Goal: Check status: Check status

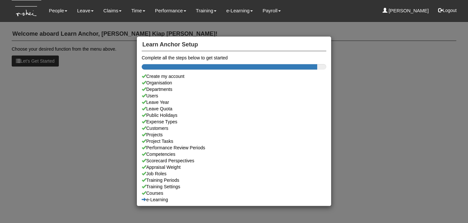
click at [307, 16] on div "Learn Anchor Setup Complete all the steps below to get started Create my accoun…" at bounding box center [234, 111] width 468 height 223
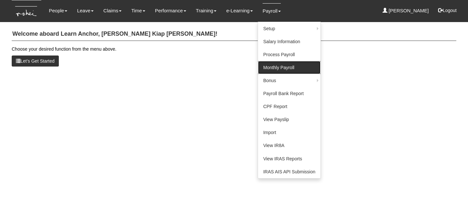
click at [278, 65] on link "Monthly Payroll" at bounding box center [289, 67] width 62 height 13
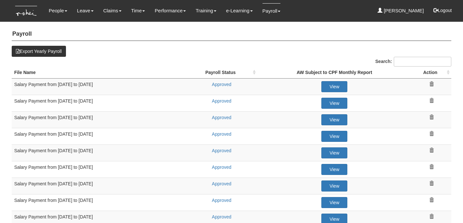
select select "50"
click at [216, 134] on link "Approved" at bounding box center [222, 134] width 20 height 5
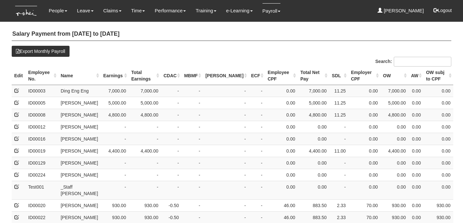
select select "50"
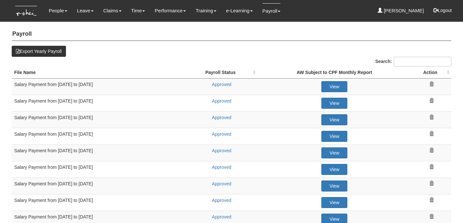
select select "50"
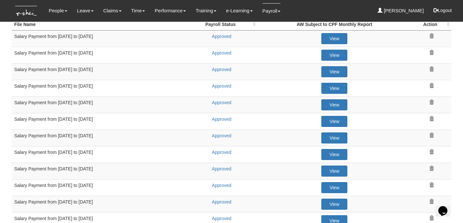
scroll to position [53, 0]
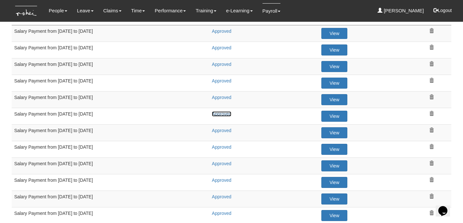
click at [217, 112] on link "Approved" at bounding box center [222, 113] width 20 height 5
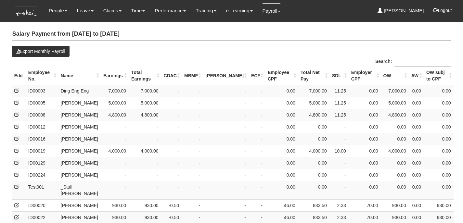
select select "50"
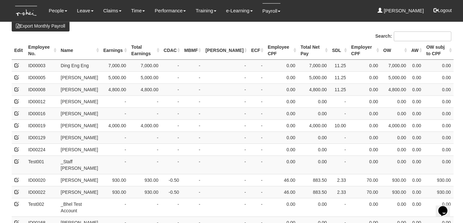
scroll to position [25, 0]
click at [215, 120] on td "-" at bounding box center [226, 114] width 46 height 12
